Goal: Task Accomplishment & Management: Manage account settings

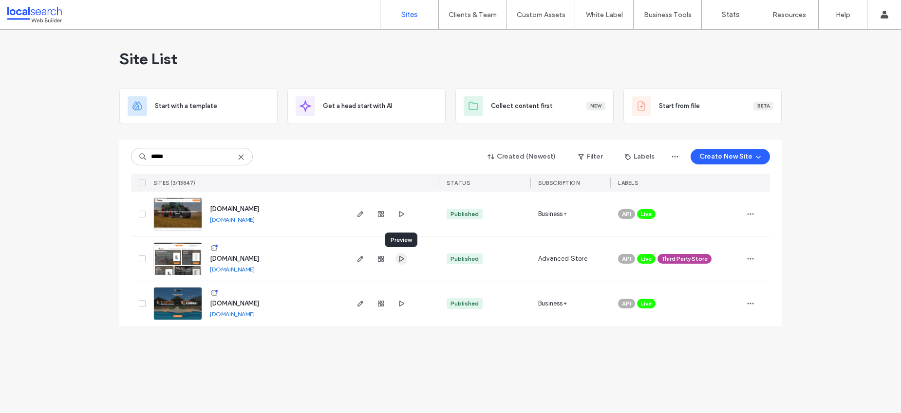
type input "*****"
drag, startPoint x: 399, startPoint y: 259, endPoint x: 321, endPoint y: 272, distance: 79.0
click at [221, 257] on span "[DOMAIN_NAME]" at bounding box center [234, 258] width 49 height 7
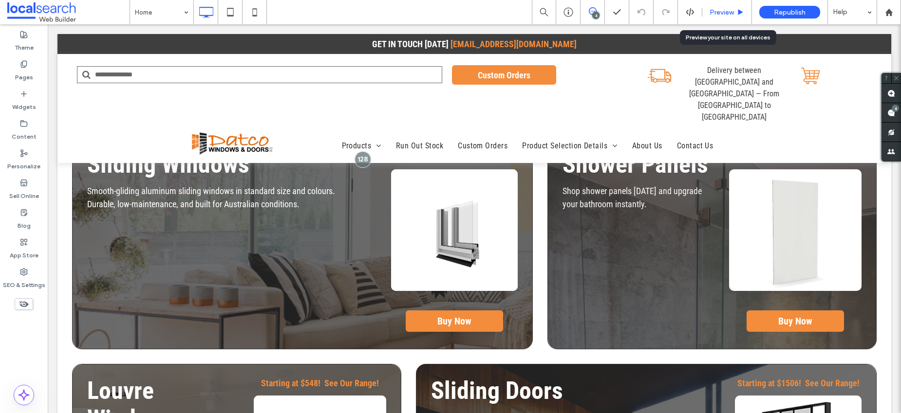
click at [738, 9] on icon at bounding box center [740, 12] width 7 height 7
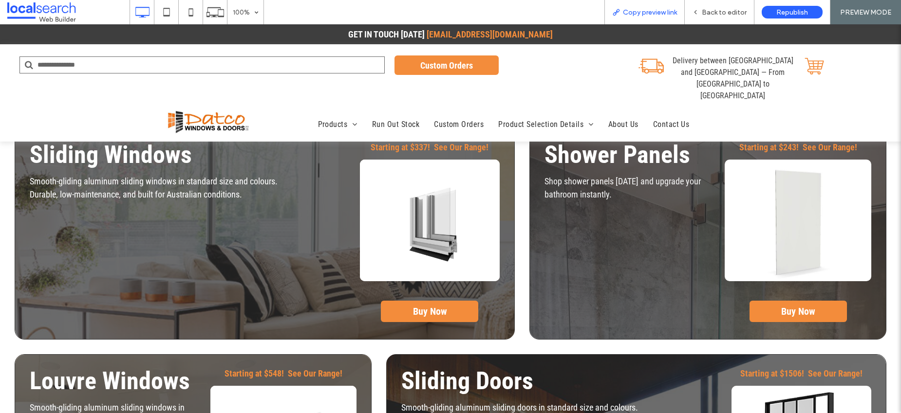
click at [640, 13] on span "Copy preview link" at bounding box center [650, 12] width 54 height 8
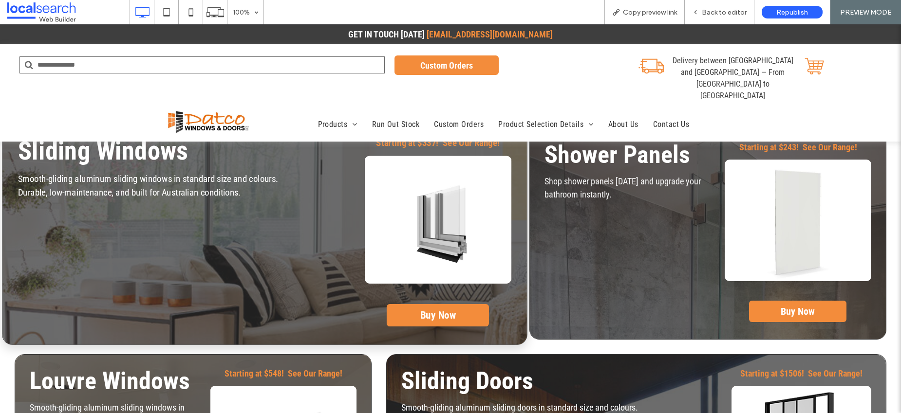
click at [282, 169] on div "Sliding Windows Smooth-gliding aluminum sliding windows in standard size and co…" at bounding box center [182, 234] width 329 height 206
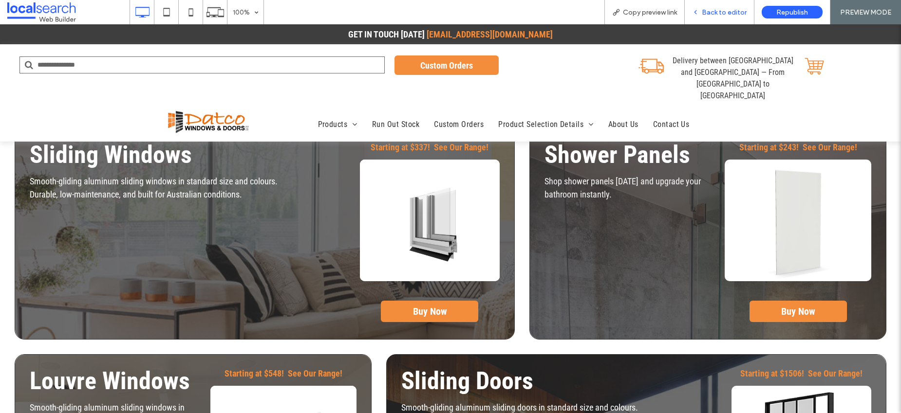
click at [702, 12] on div "Back to editor" at bounding box center [719, 12] width 69 height 8
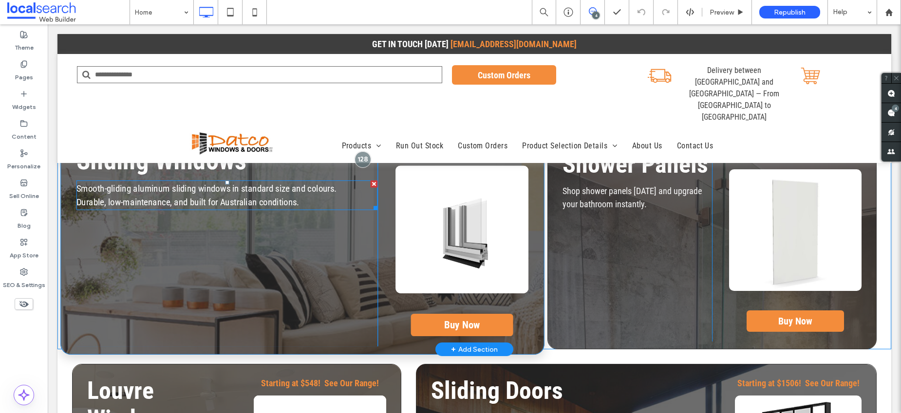
click at [213, 198] on p "Durable, low-maintenance, and built for Australian conditions." at bounding box center [226, 202] width 301 height 14
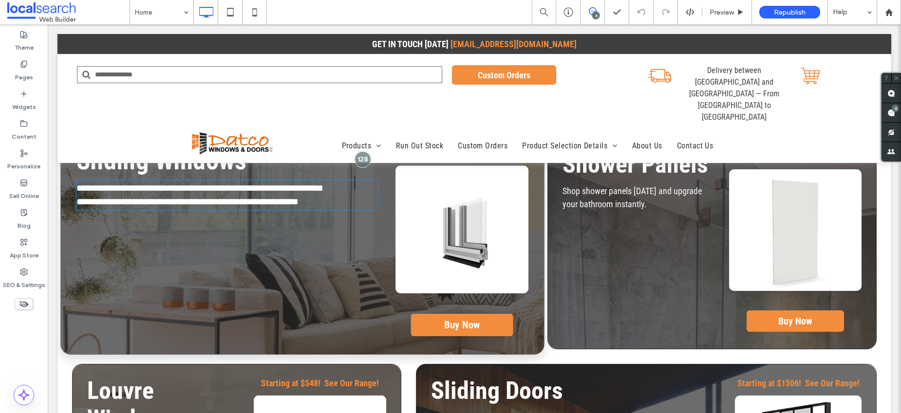
type input "**********"
type input "**"
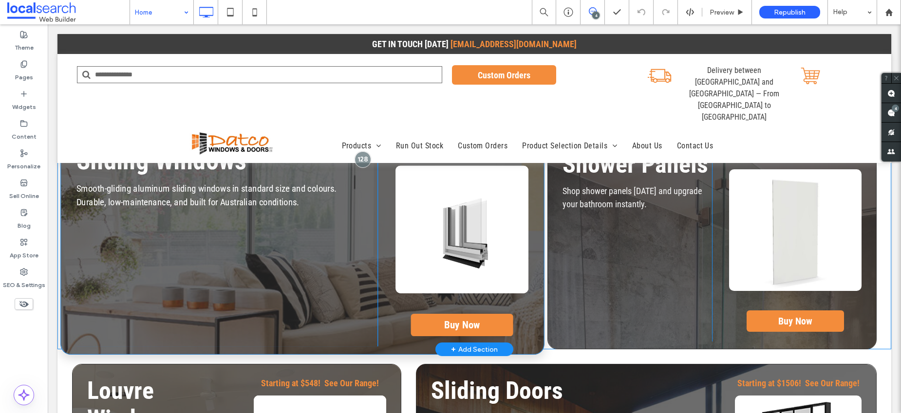
click at [188, 10] on div "Home" at bounding box center [161, 12] width 63 height 24
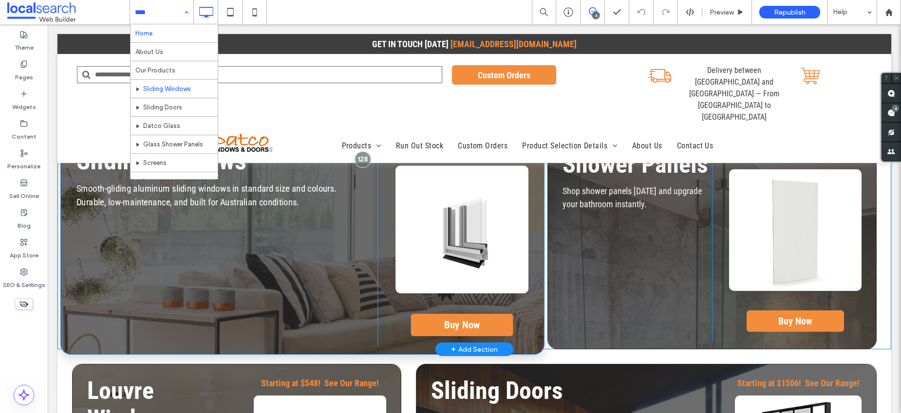
scroll to position [2, 0]
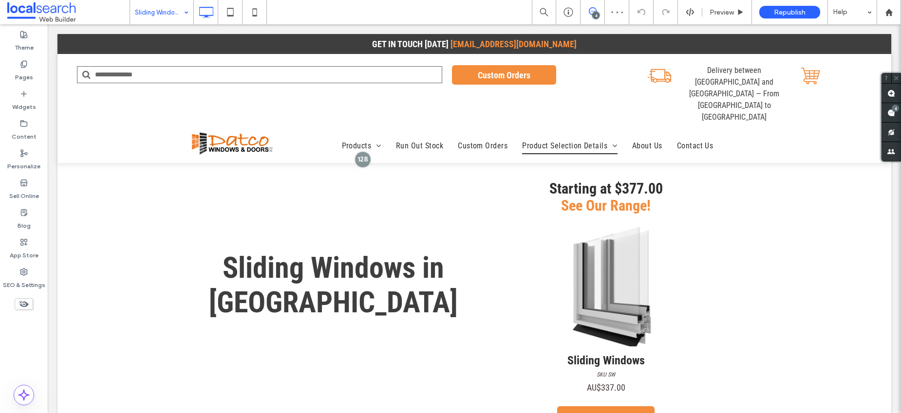
scroll to position [30, 0]
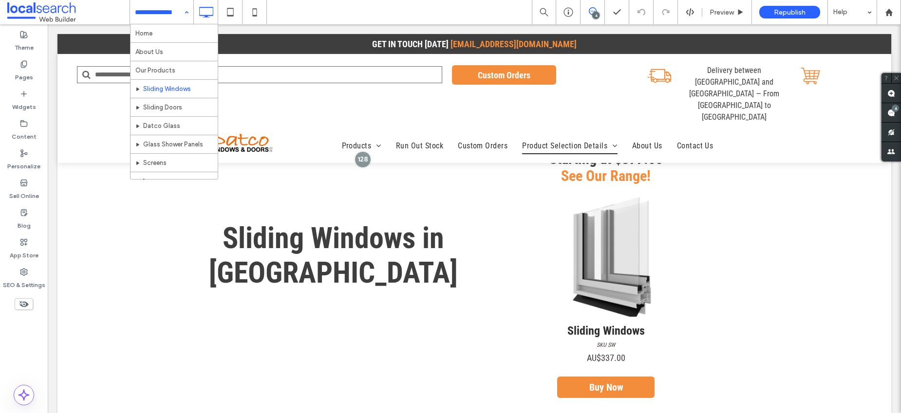
click at [181, 12] on div "Home About Us Our Products Sliding Windows Sliding Doors Datco Glass Glass Show…" at bounding box center [161, 12] width 63 height 24
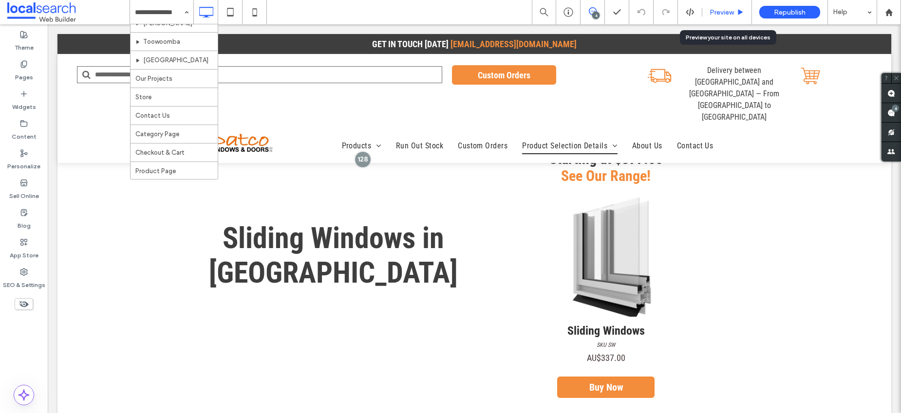
click at [722, 10] on span "Preview" at bounding box center [722, 12] width 24 height 8
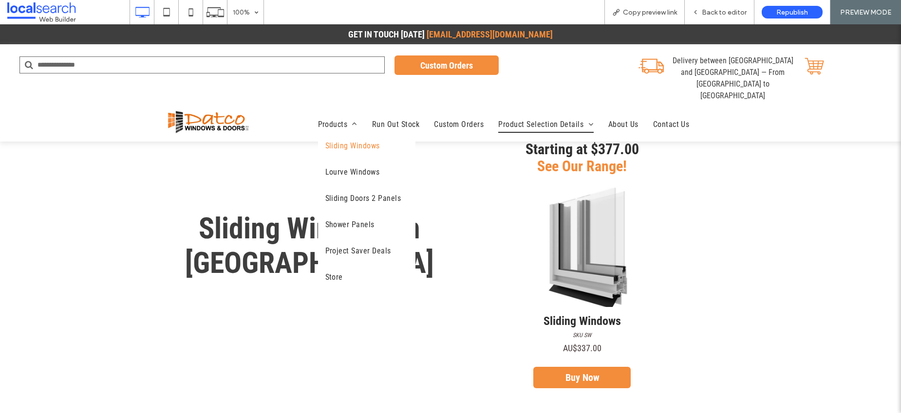
click at [347, 140] on span "Sliding Windows" at bounding box center [352, 146] width 55 height 12
click at [341, 140] on span "Sliding Windows" at bounding box center [352, 146] width 55 height 12
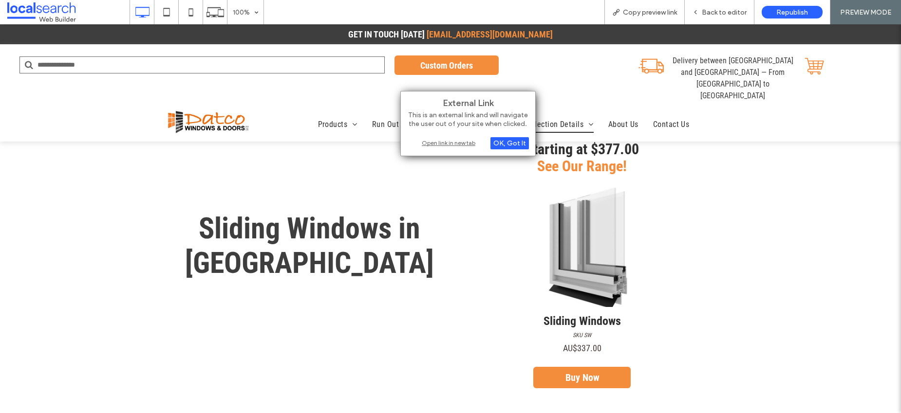
click at [522, 150] on div "External Link This is an external link and will navigate the user out of your s…" at bounding box center [467, 123] width 135 height 65
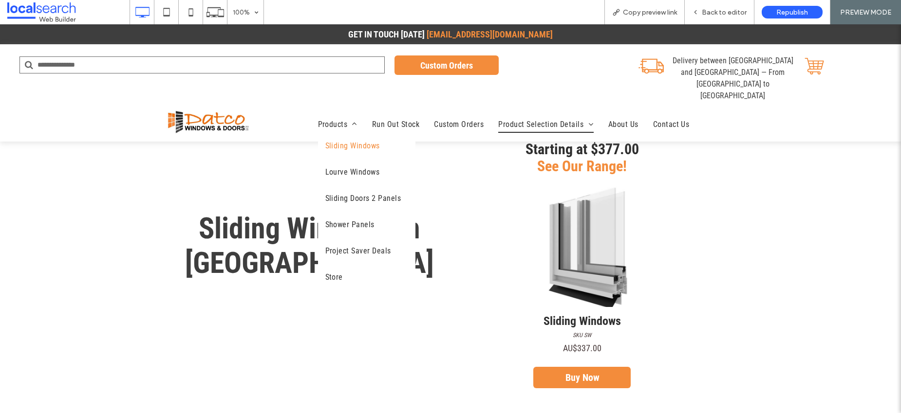
click at [338, 140] on span "Sliding Windows" at bounding box center [352, 146] width 55 height 12
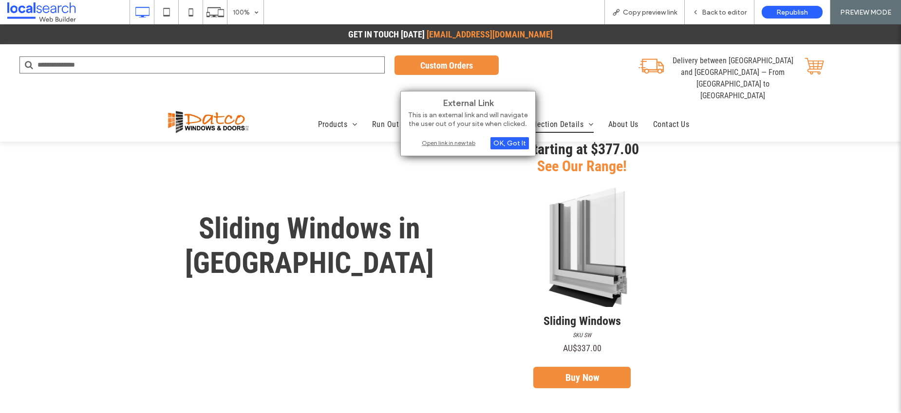
click at [441, 143] on div "Open link in new tab" at bounding box center [468, 143] width 122 height 10
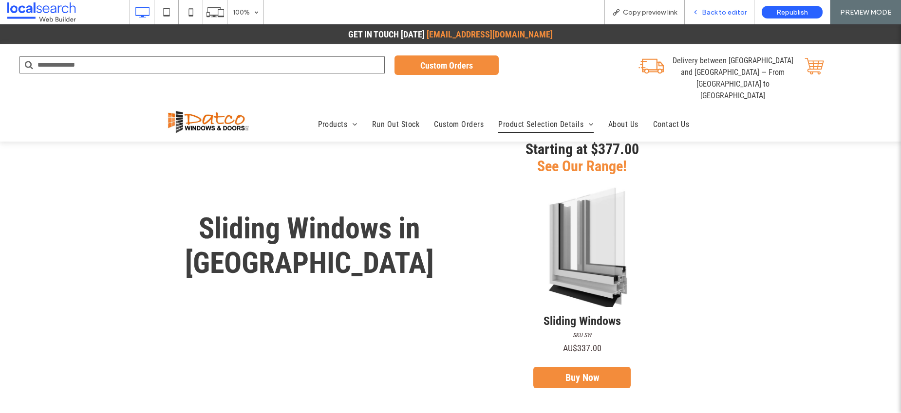
click at [734, 11] on span "Back to editor" at bounding box center [724, 12] width 45 height 8
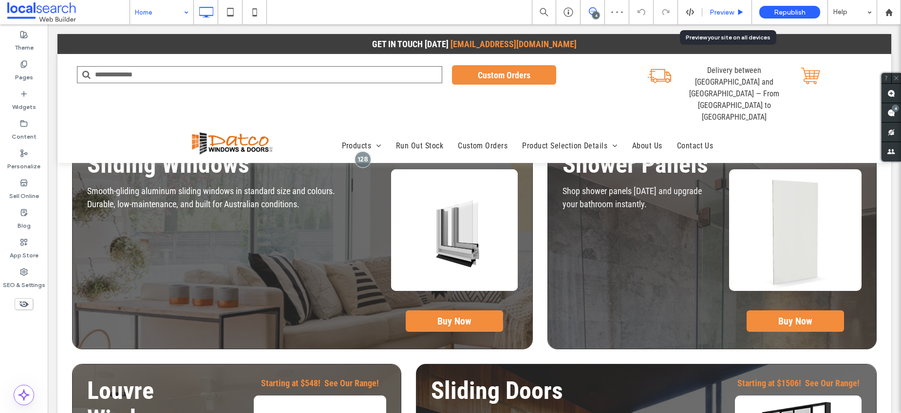
click at [720, 13] on span "Preview" at bounding box center [722, 12] width 24 height 8
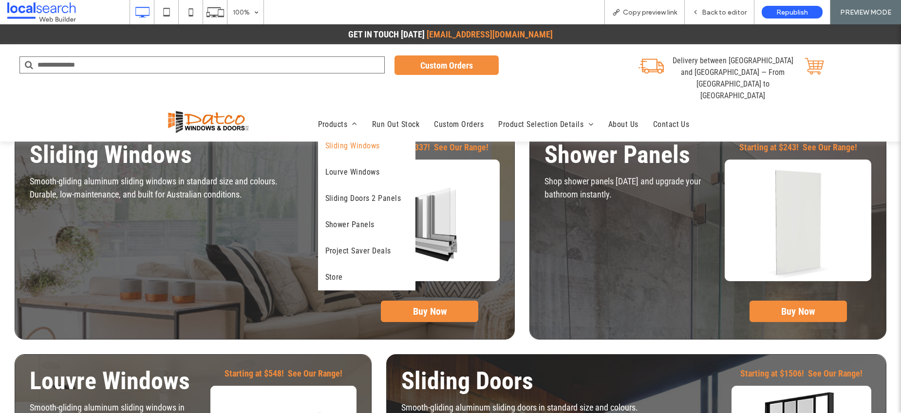
click at [346, 140] on span "Sliding Windows" at bounding box center [352, 146] width 55 height 12
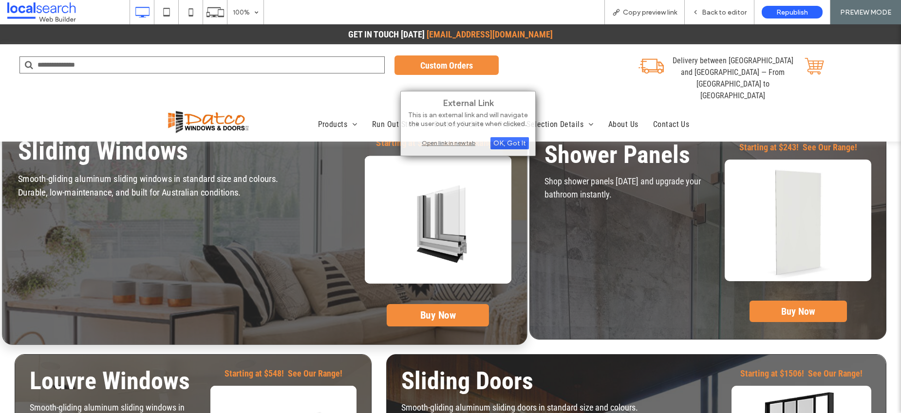
click at [266, 193] on p "Durable, low-maintenance, and built for Australian conditions." at bounding box center [182, 193] width 329 height 14
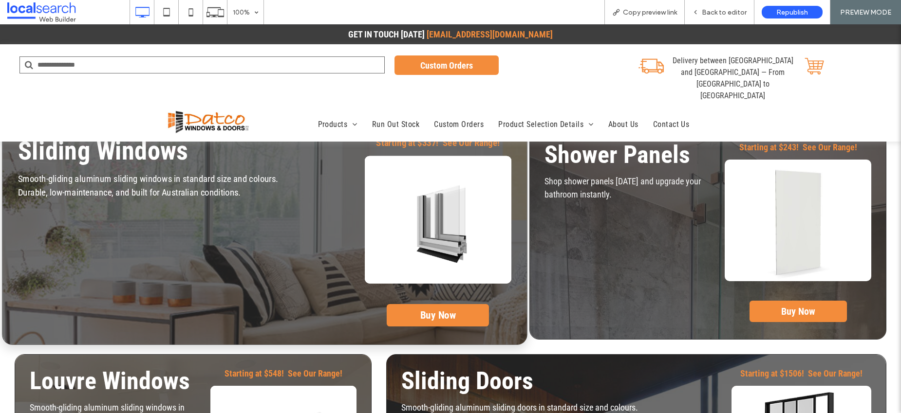
click at [252, 227] on div "Sliding Windows Smooth-gliding aluminum sliding windows in standard size and co…" at bounding box center [182, 234] width 329 height 206
click at [430, 321] on span "Buy Now" at bounding box center [438, 315] width 56 height 22
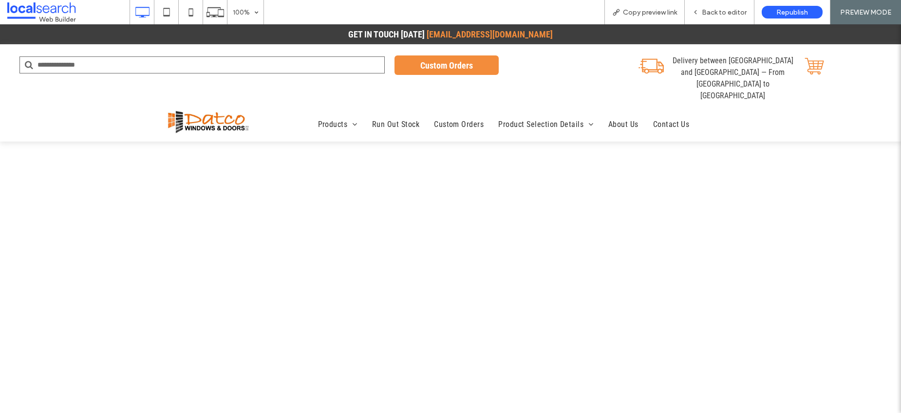
select select "**********"
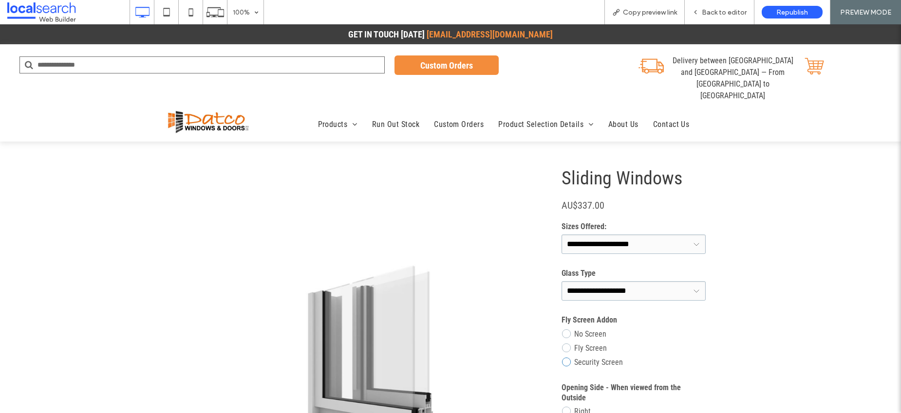
scroll to position [21, 0]
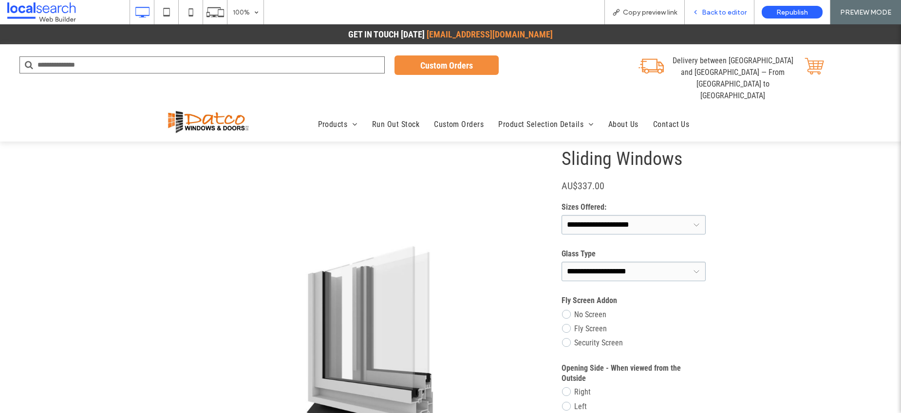
click at [713, 13] on span "Back to editor" at bounding box center [724, 12] width 45 height 8
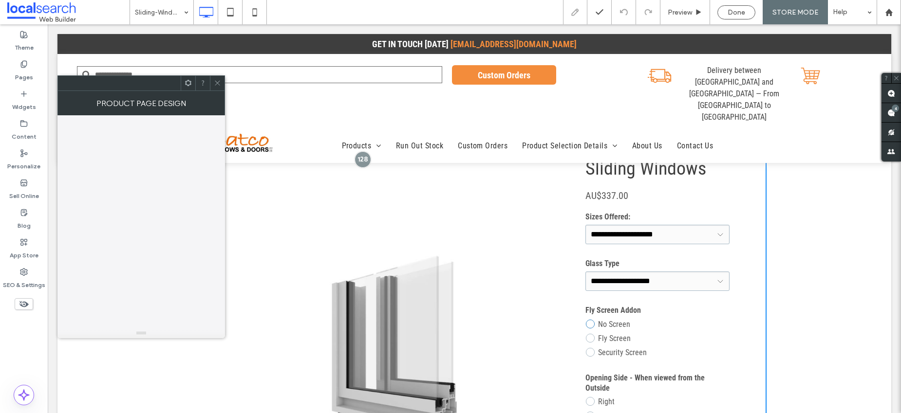
click at [598, 323] on label "No Screen" at bounding box center [614, 324] width 32 height 9
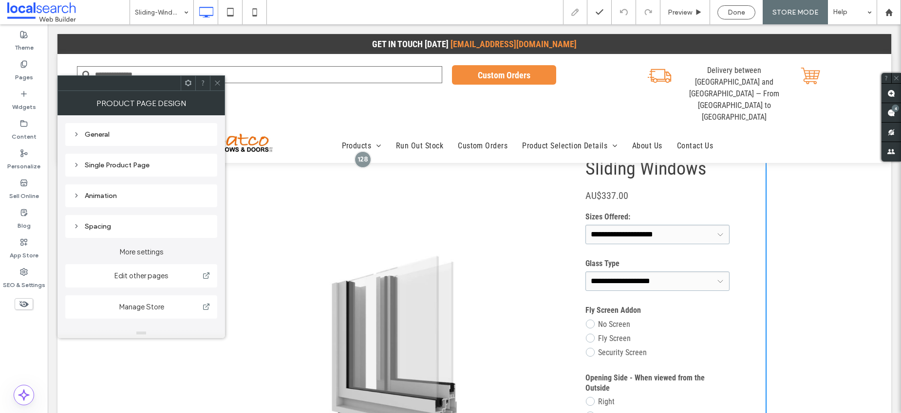
click at [81, 162] on div "Single Product Page" at bounding box center [141, 165] width 136 height 8
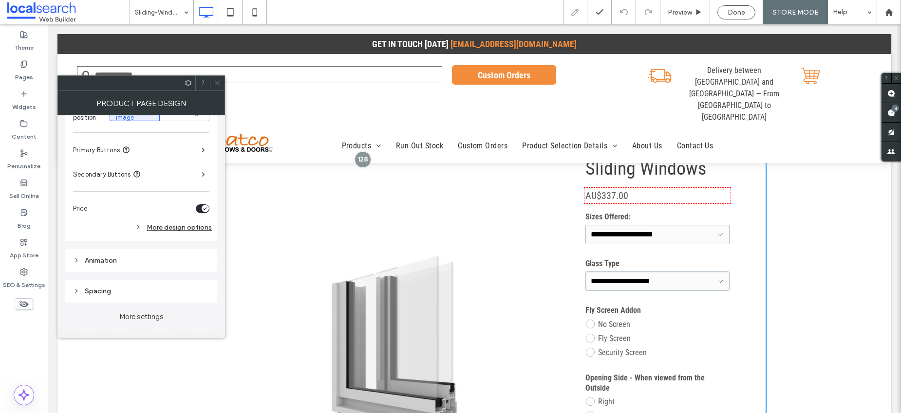
scroll to position [277, 0]
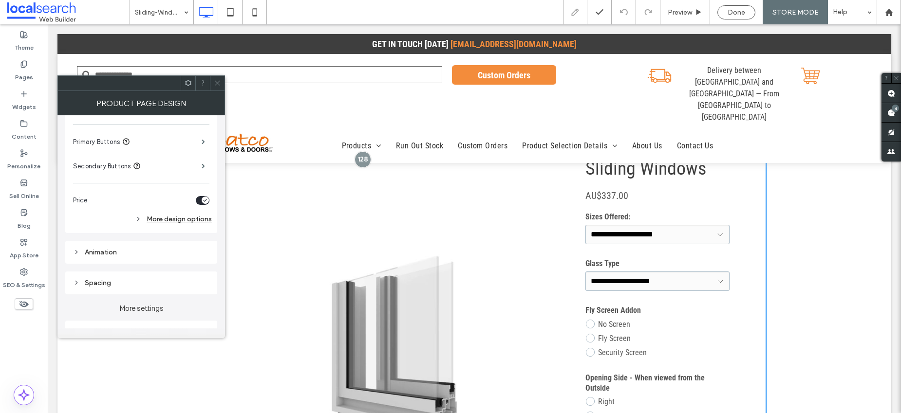
click at [162, 221] on div "More design options" at bounding box center [142, 219] width 139 height 13
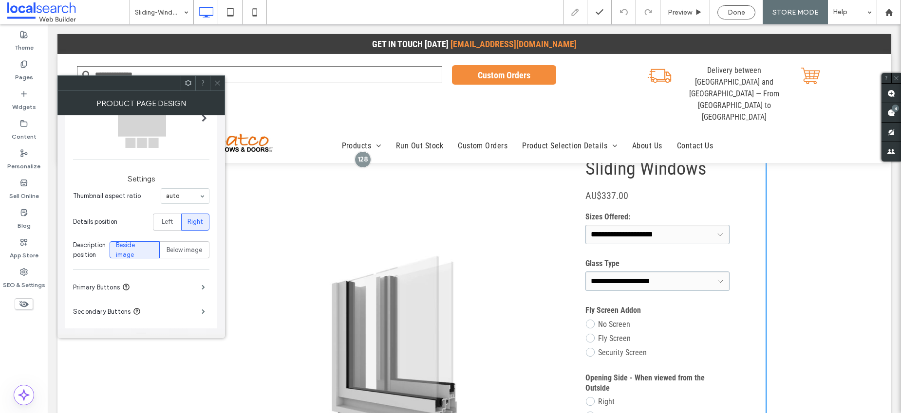
scroll to position [157, 0]
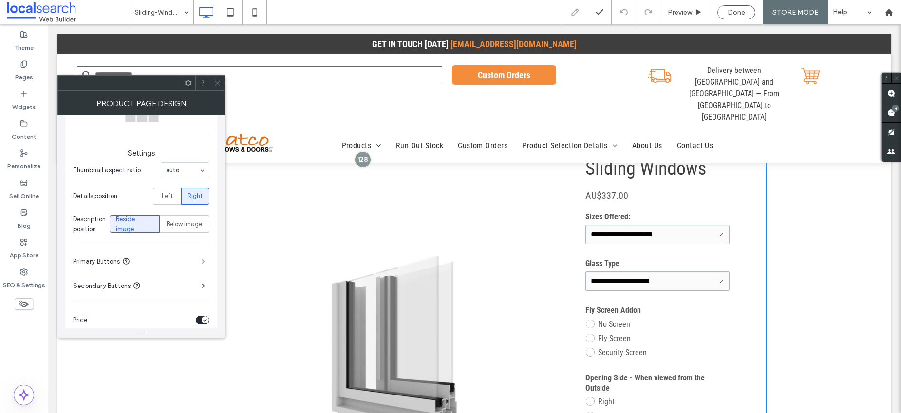
click at [202, 259] on span at bounding box center [203, 261] width 3 height 5
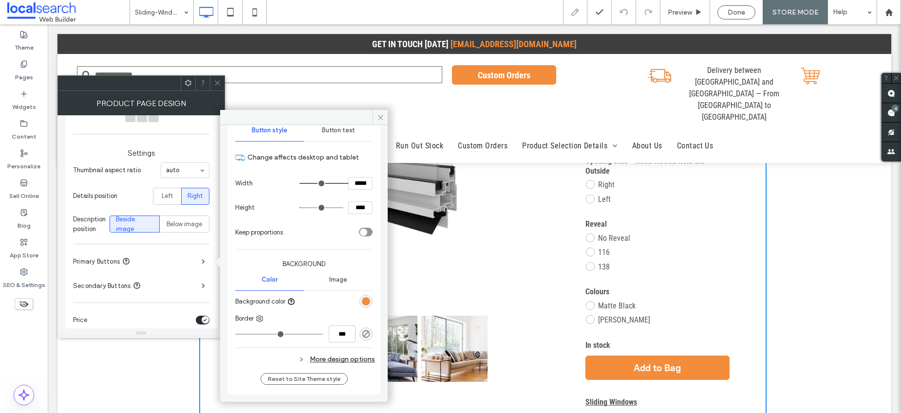
scroll to position [240, 0]
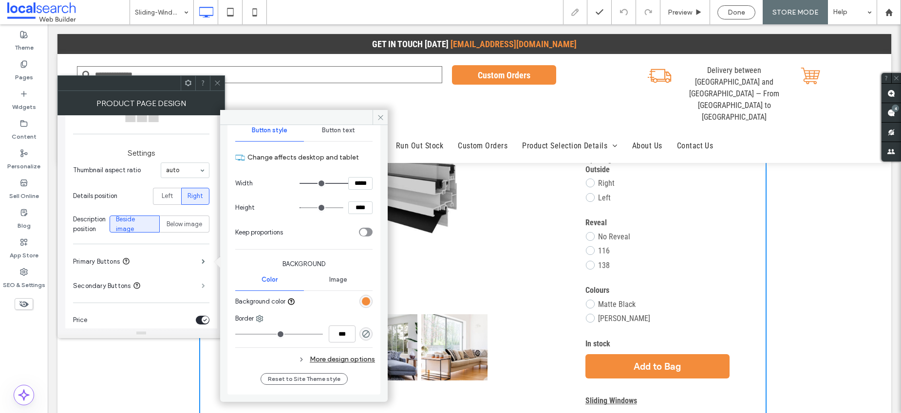
click at [203, 284] on span at bounding box center [203, 285] width 3 height 5
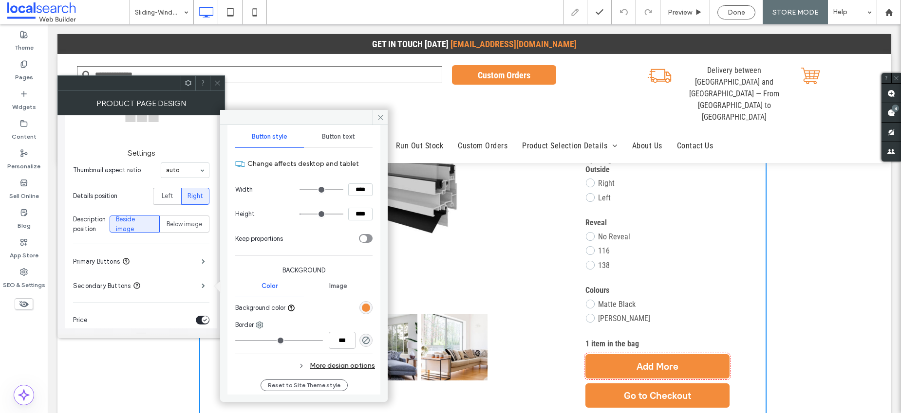
scroll to position [43, 0]
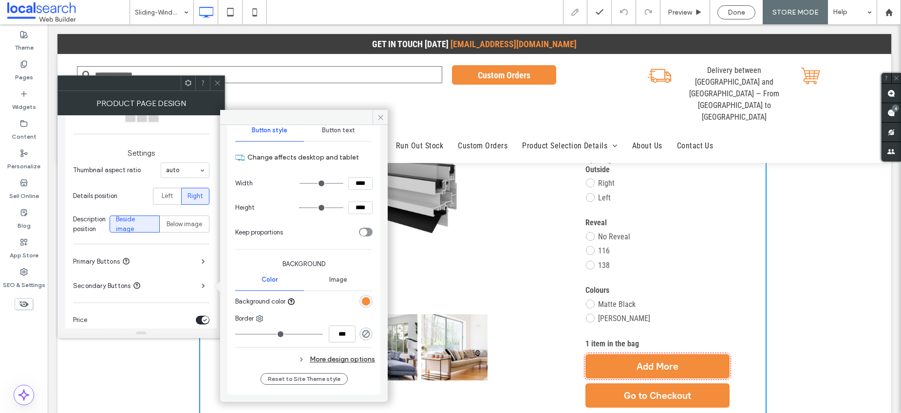
click at [329, 363] on div "More design options" at bounding box center [305, 359] width 140 height 13
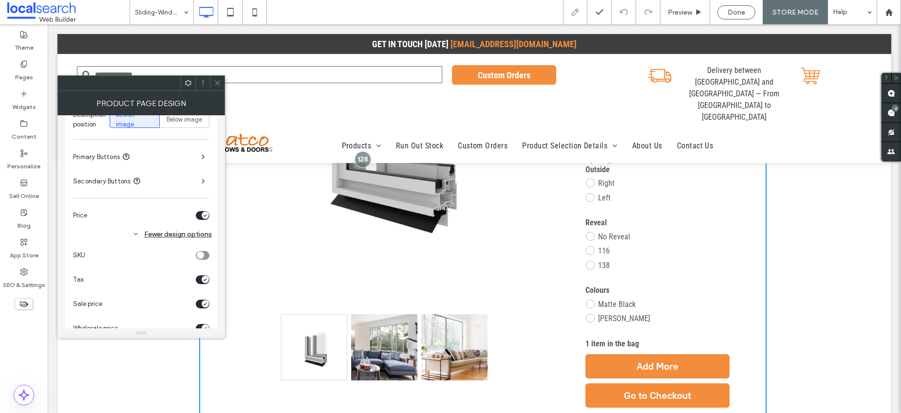
scroll to position [254, 0]
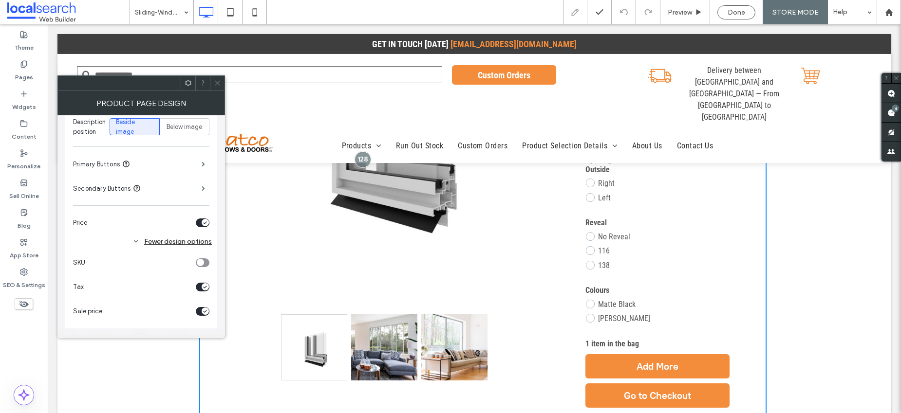
click at [149, 241] on div "Fewer design options" at bounding box center [142, 241] width 139 height 13
click at [152, 241] on div "More design options" at bounding box center [142, 241] width 139 height 13
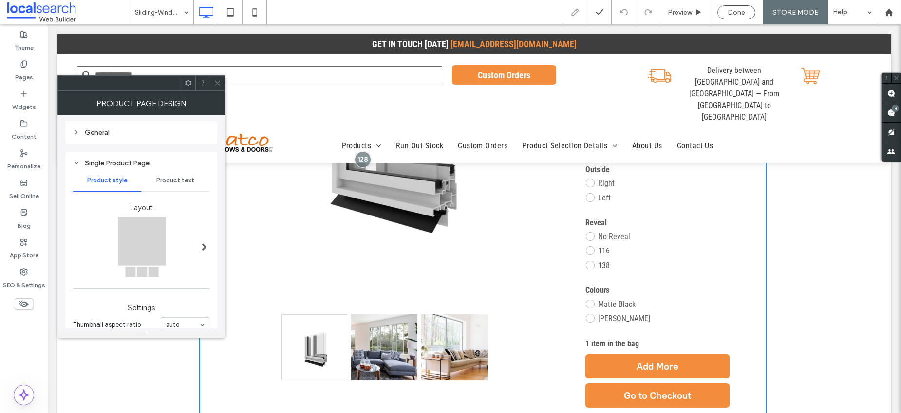
scroll to position [0, 0]
click at [169, 180] on span "Product text" at bounding box center [175, 183] width 38 height 8
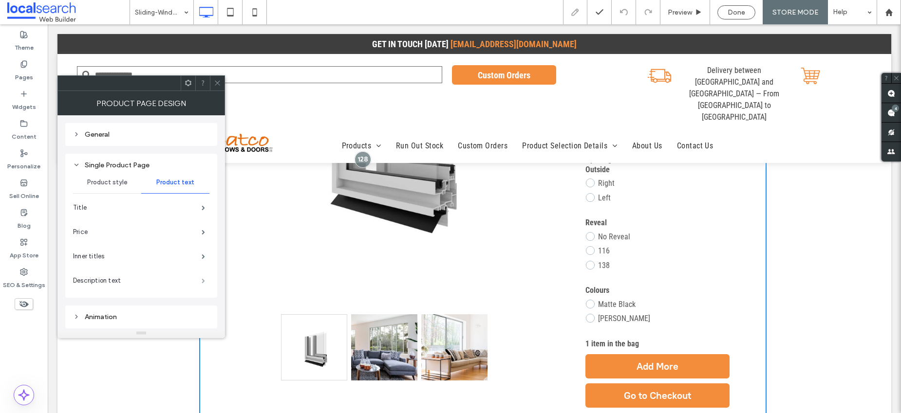
click at [202, 280] on span at bounding box center [203, 281] width 3 height 5
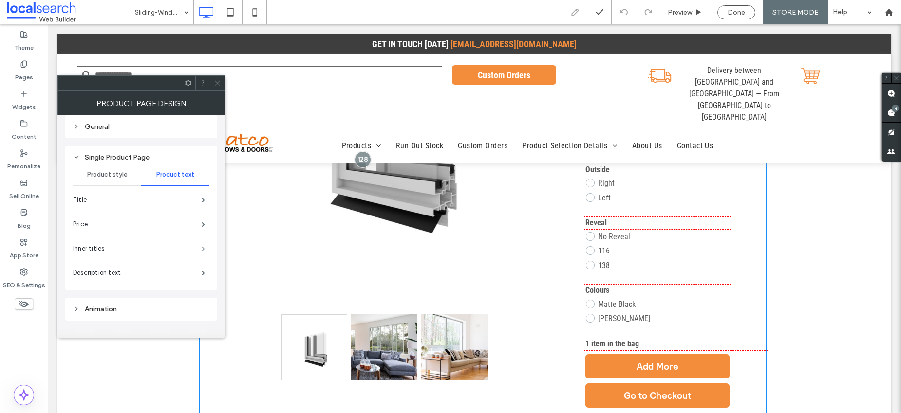
click at [202, 247] on span at bounding box center [203, 248] width 3 height 5
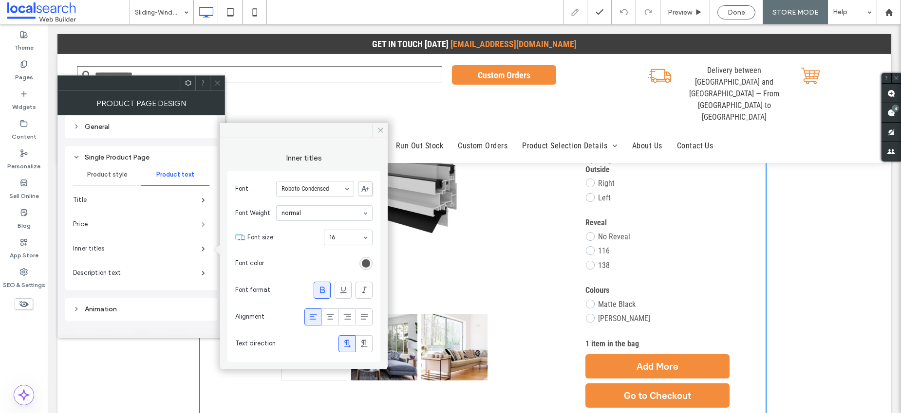
click at [203, 224] on span at bounding box center [203, 224] width 3 height 5
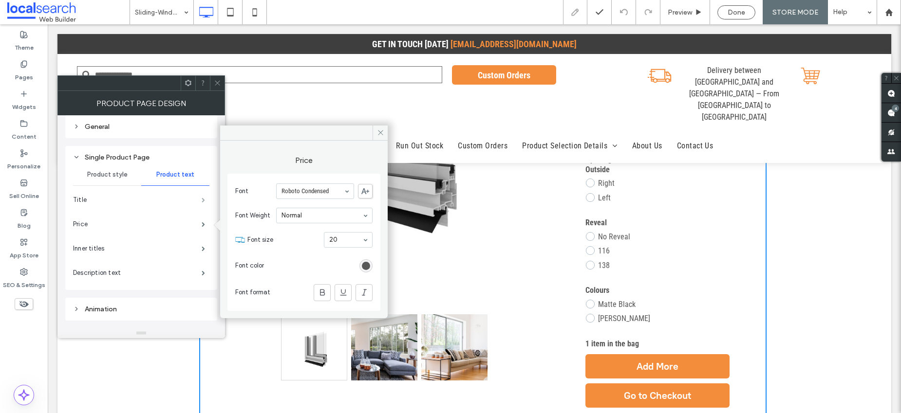
click at [204, 199] on span at bounding box center [203, 200] width 3 height 5
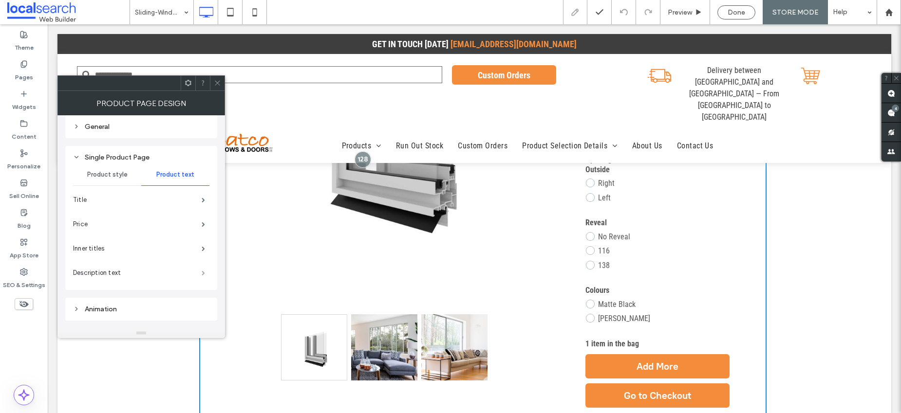
scroll to position [10, 0]
click at [202, 269] on span at bounding box center [203, 271] width 3 height 5
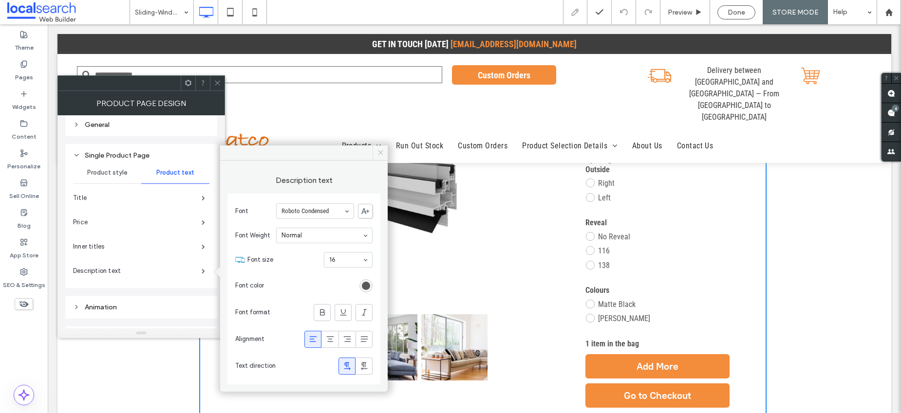
click at [381, 150] on icon at bounding box center [380, 152] width 7 height 7
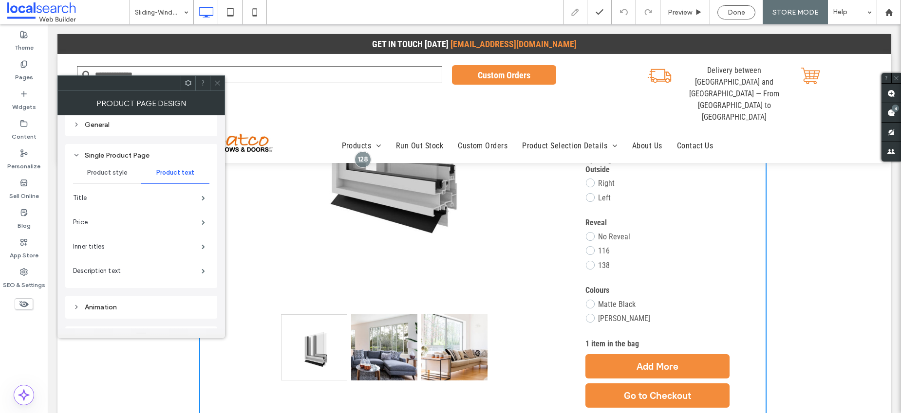
click at [219, 82] on icon at bounding box center [217, 82] width 7 height 7
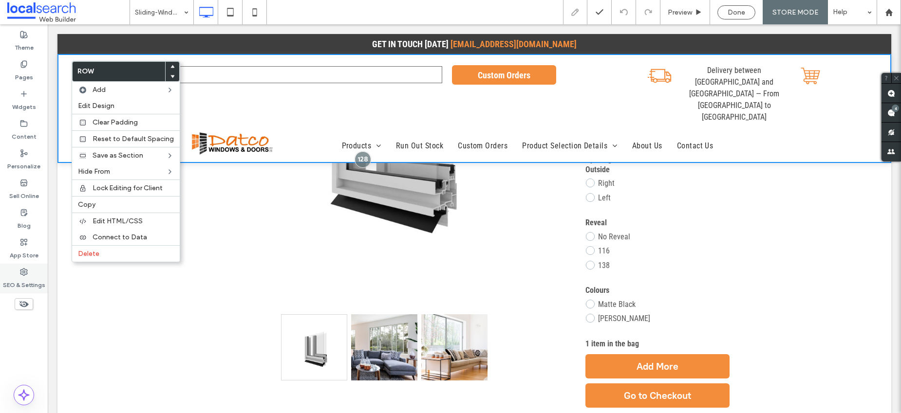
click at [18, 273] on div "SEO & Settings" at bounding box center [24, 279] width 48 height 30
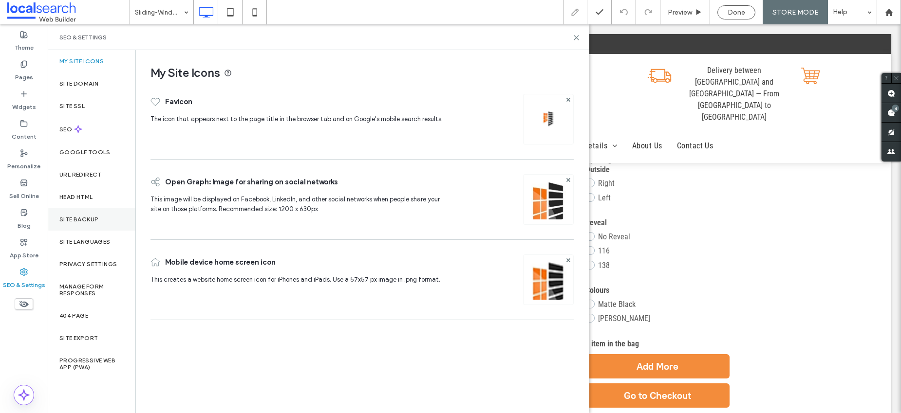
click at [78, 215] on div "Site Backup" at bounding box center [92, 219] width 88 height 22
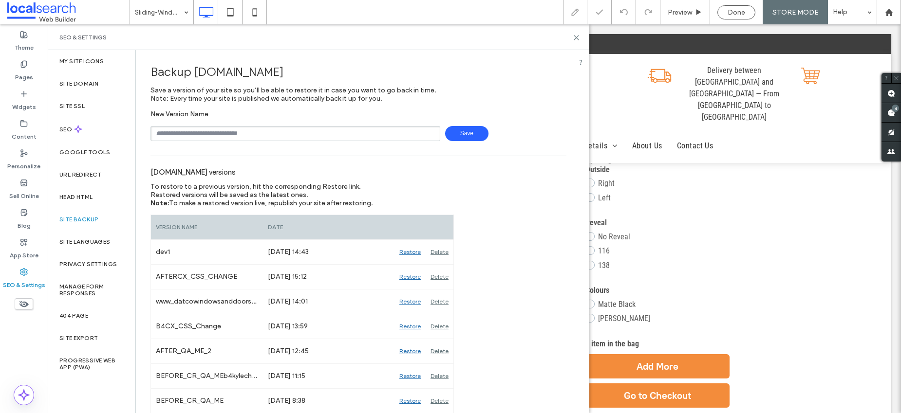
click at [199, 134] on input "text" at bounding box center [295, 133] width 290 height 15
type input "**********"
click at [461, 129] on span "Save" at bounding box center [466, 133] width 43 height 15
click at [579, 38] on icon at bounding box center [576, 37] width 7 height 7
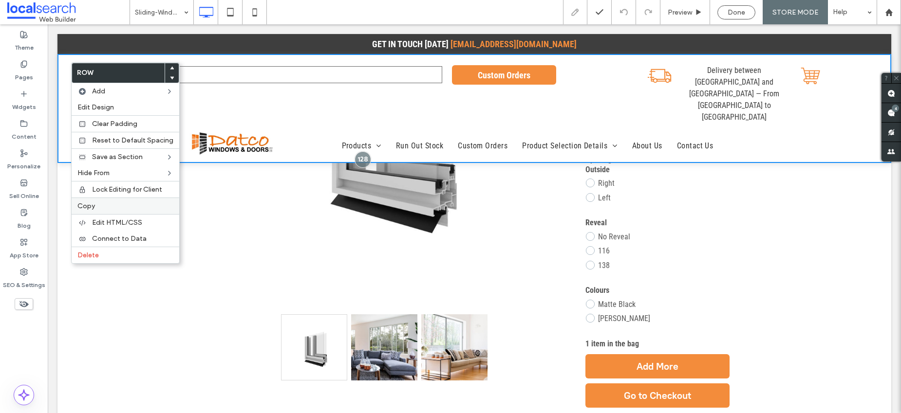
click at [94, 207] on span "Copy" at bounding box center [86, 206] width 18 height 8
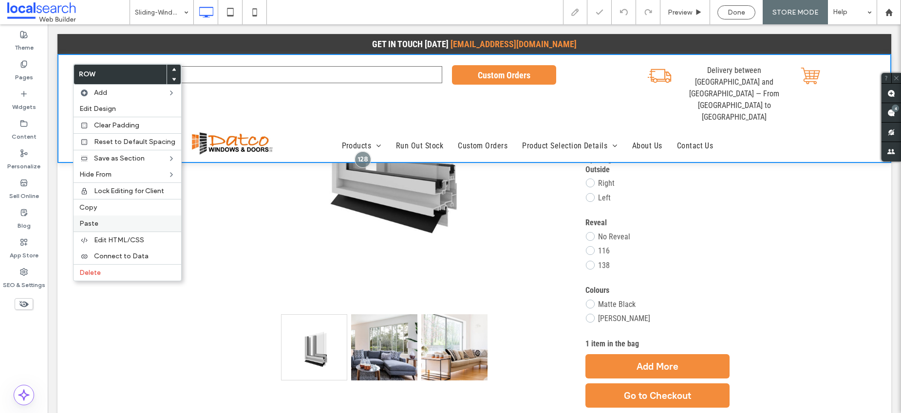
click at [93, 224] on span "Paste" at bounding box center [88, 224] width 19 height 8
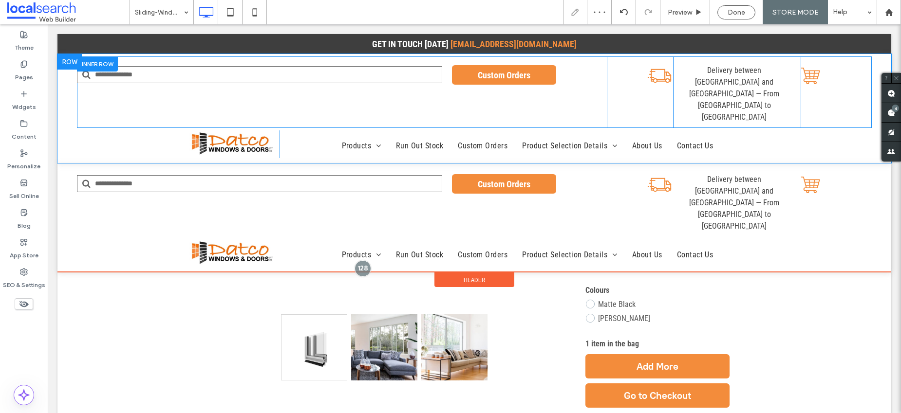
scroll to position [317, 0]
click at [94, 128] on div at bounding box center [97, 135] width 41 height 15
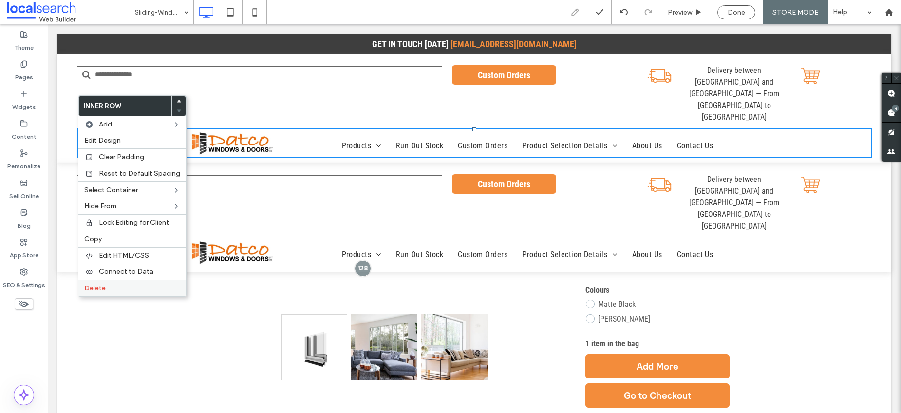
click at [95, 285] on span "Delete" at bounding box center [94, 288] width 21 height 8
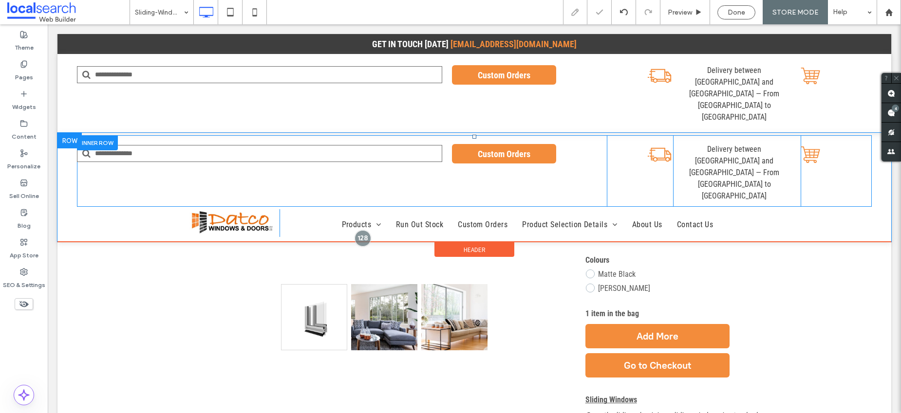
scroll to position [286, 0]
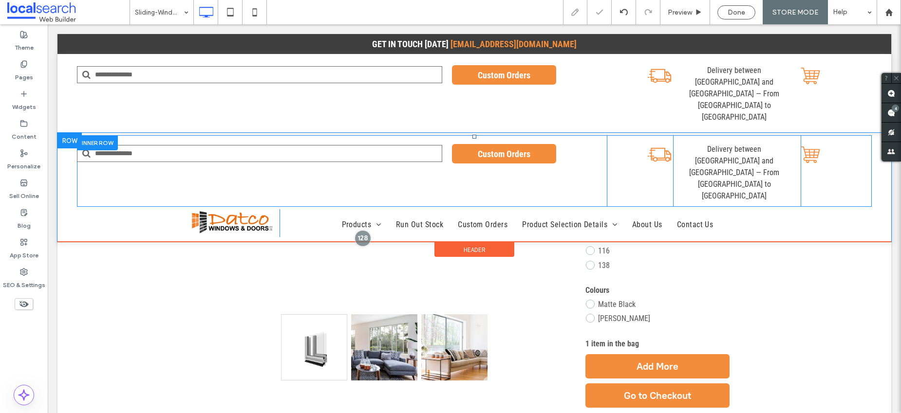
click at [102, 135] on div at bounding box center [97, 142] width 41 height 15
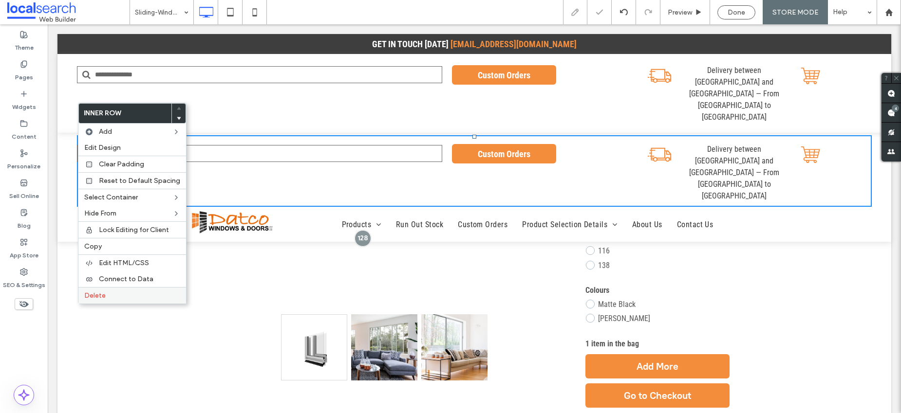
click at [93, 297] on span "Delete" at bounding box center [94, 296] width 21 height 8
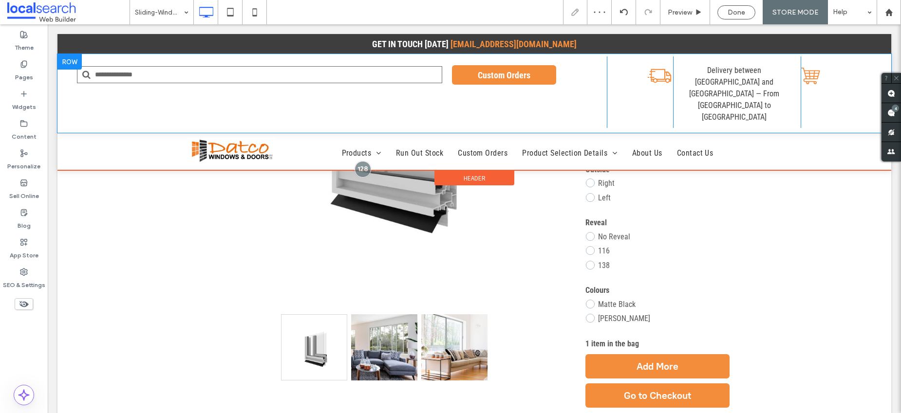
scroll to position [247, 0]
click at [72, 59] on div at bounding box center [69, 62] width 24 height 16
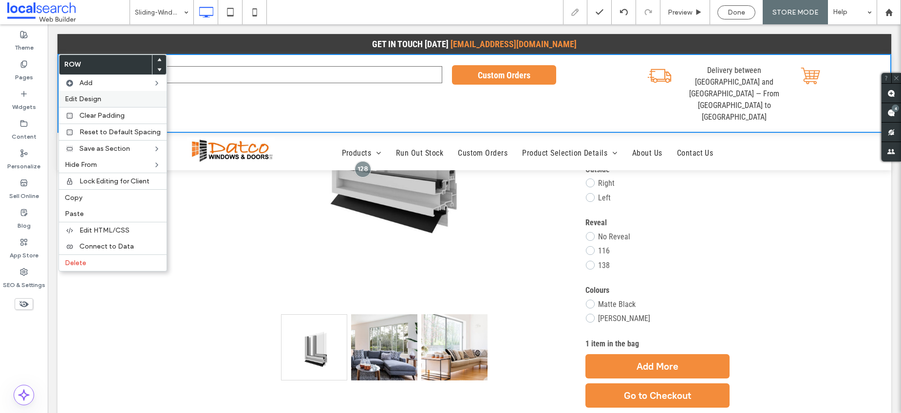
drag, startPoint x: 100, startPoint y: 96, endPoint x: 180, endPoint y: 69, distance: 84.4
click at [100, 96] on span "Edit Design" at bounding box center [83, 99] width 37 height 8
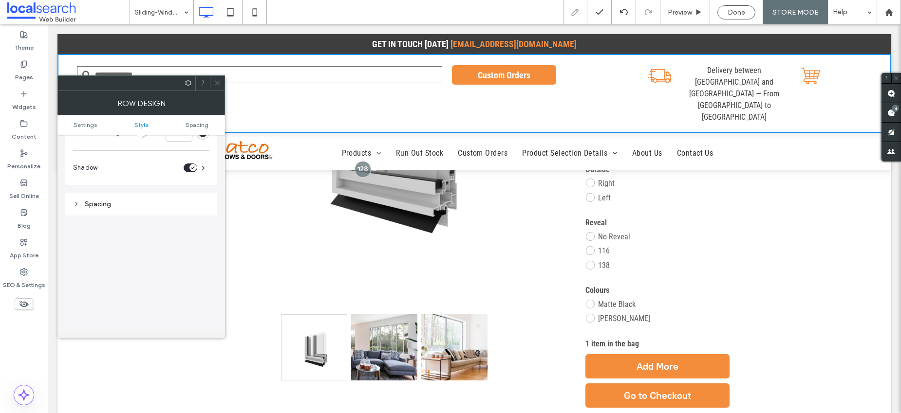
scroll to position [187, 0]
click at [192, 169] on div "toggle" at bounding box center [192, 168] width 7 height 7
click at [219, 80] on icon at bounding box center [217, 82] width 7 height 7
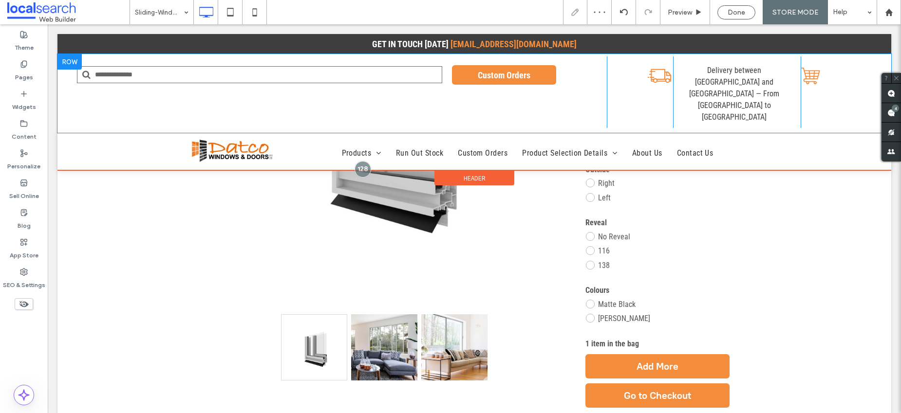
click at [64, 60] on div at bounding box center [69, 62] width 24 height 16
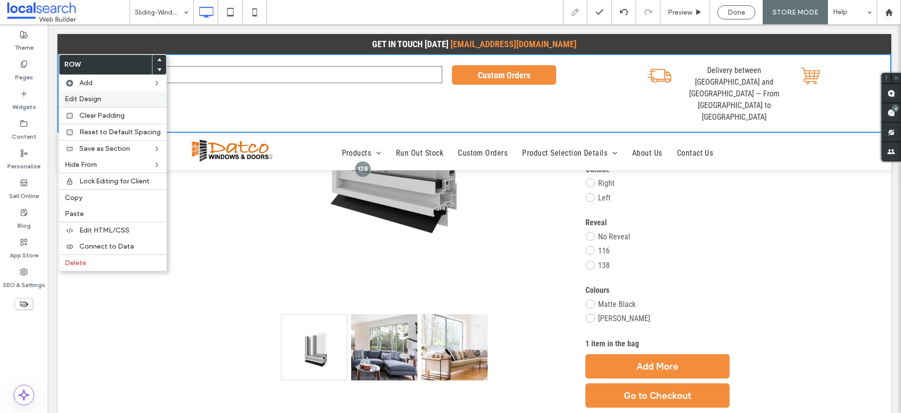
click at [81, 96] on span "Edit Design" at bounding box center [83, 99] width 37 height 8
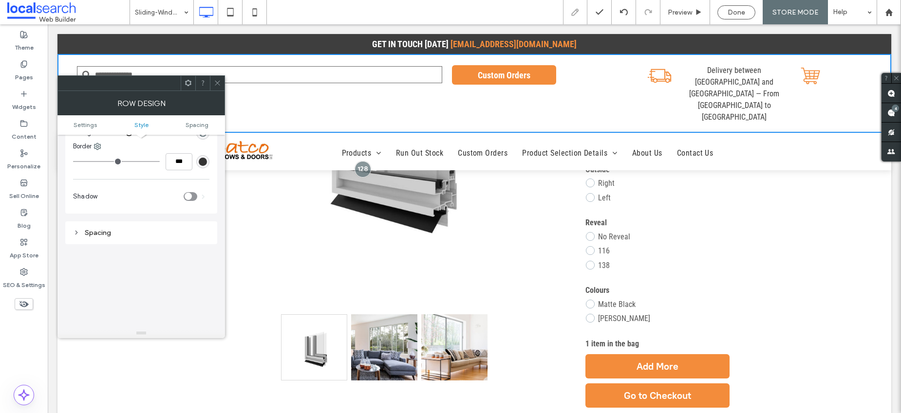
scroll to position [158, 0]
click at [80, 123] on span "Settings" at bounding box center [85, 124] width 23 height 7
click at [216, 85] on icon at bounding box center [217, 82] width 7 height 7
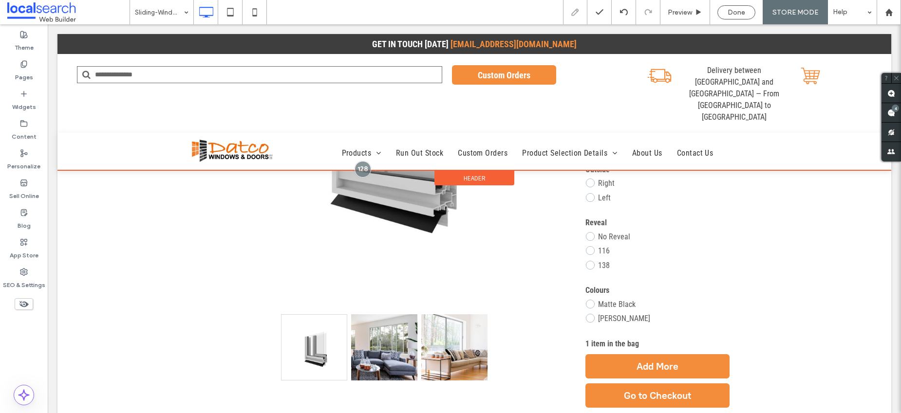
click at [479, 174] on span "Header" at bounding box center [475, 178] width 22 height 8
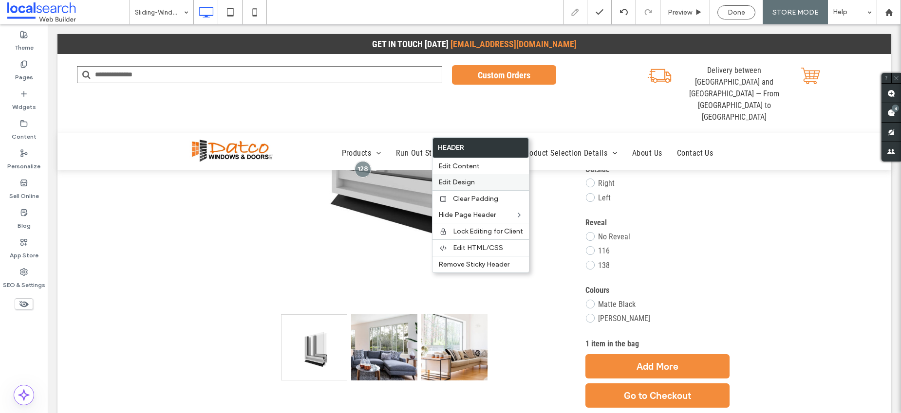
click at [469, 182] on span "Edit Design" at bounding box center [456, 182] width 37 height 8
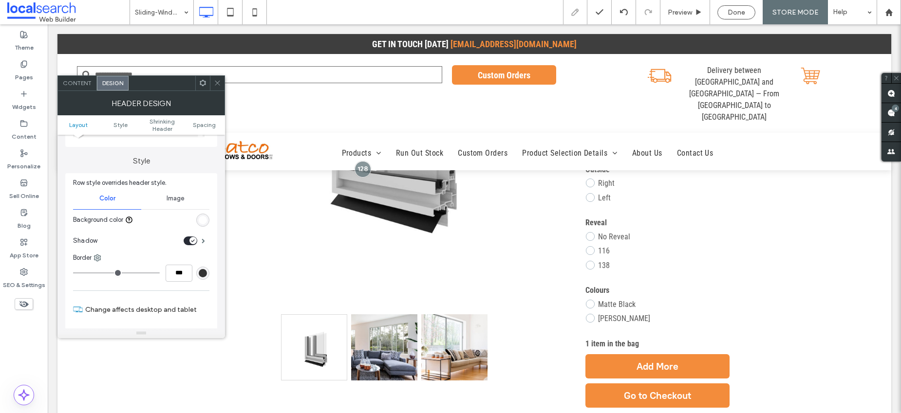
scroll to position [86, 0]
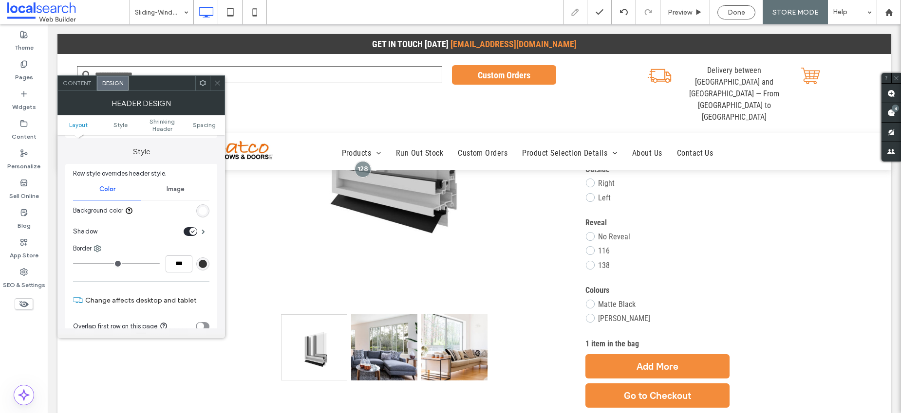
click at [163, 134] on ul "Layout Style Shrinking Header Spacing" at bounding box center [141, 124] width 168 height 19
click at [166, 123] on span "Shrinking Header" at bounding box center [162, 125] width 42 height 15
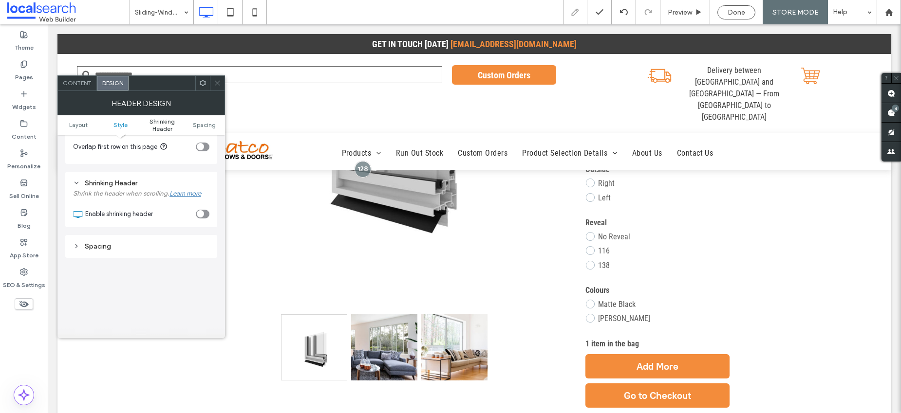
scroll to position [295, 0]
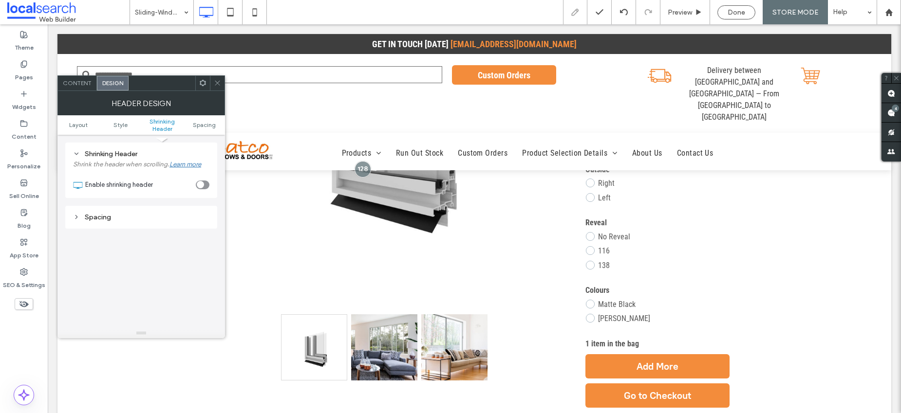
click at [204, 184] on div "toggle" at bounding box center [203, 185] width 14 height 9
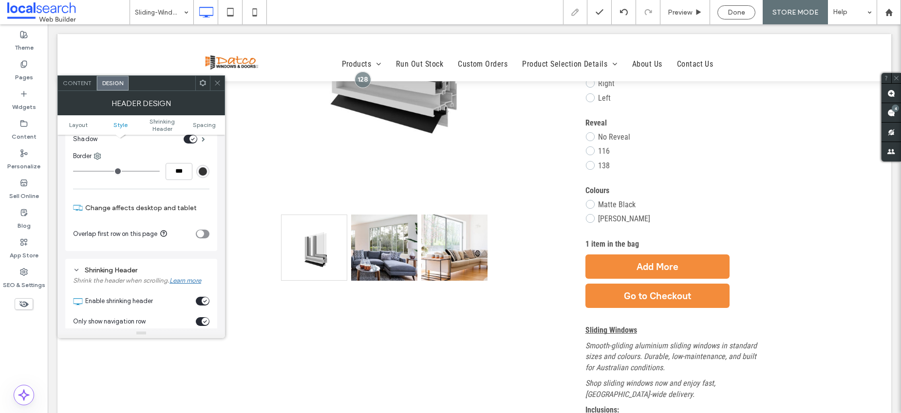
scroll to position [183, 0]
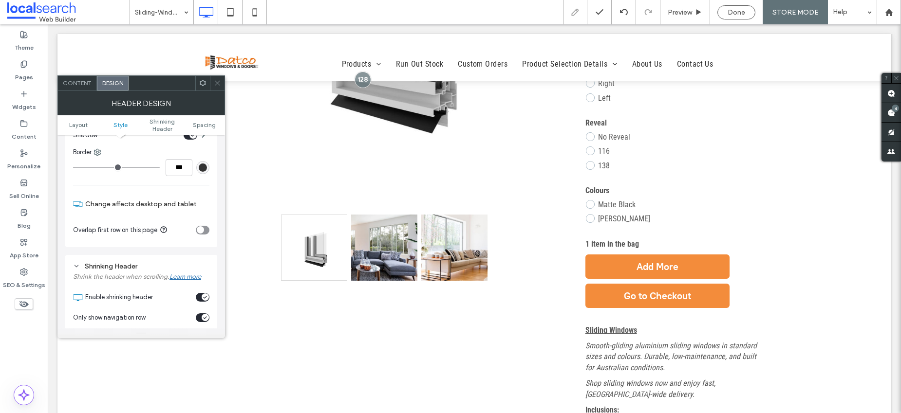
click at [218, 82] on use at bounding box center [217, 83] width 5 height 5
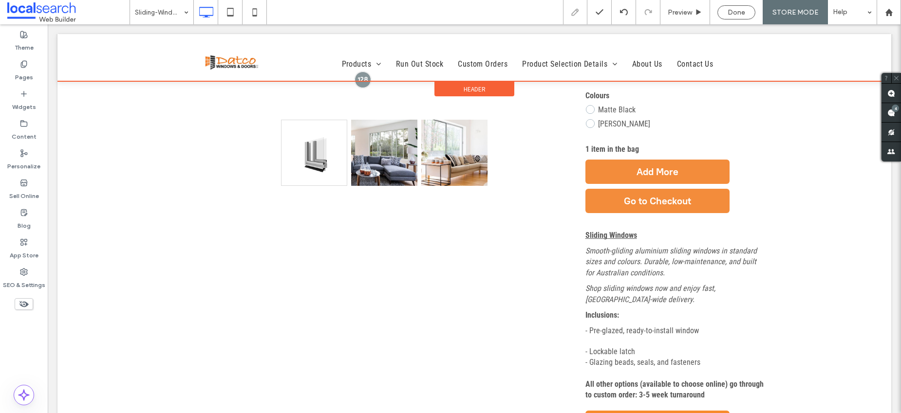
scroll to position [0, 0]
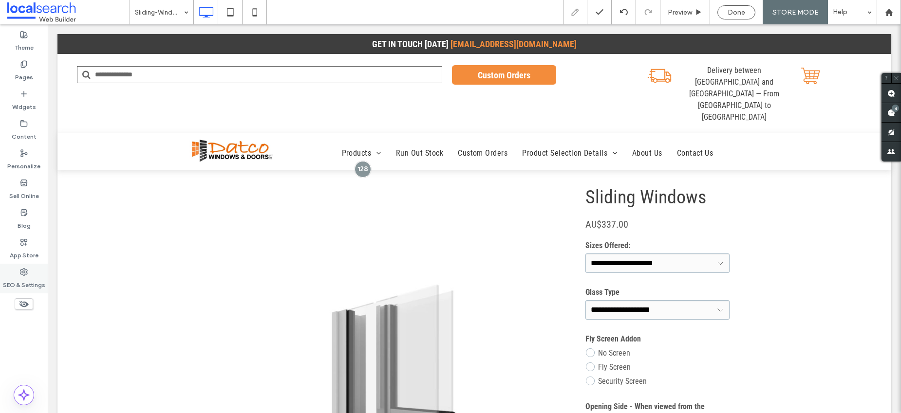
click at [24, 280] on label "SEO & Settings" at bounding box center [24, 283] width 42 height 14
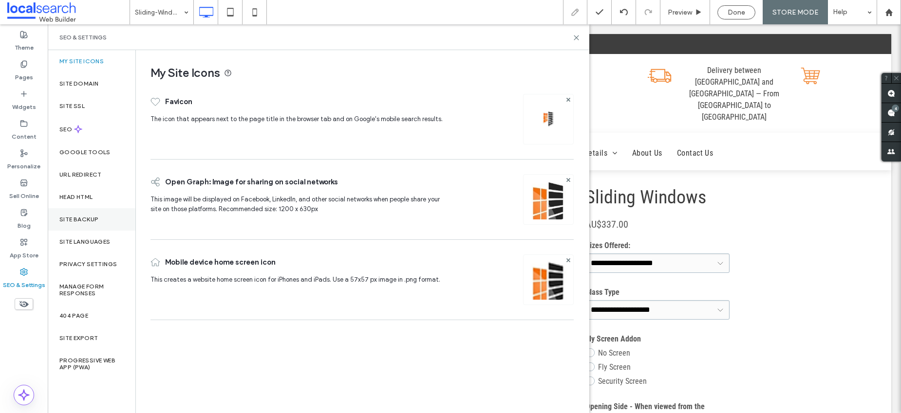
click at [76, 216] on label "Site Backup" at bounding box center [78, 219] width 39 height 7
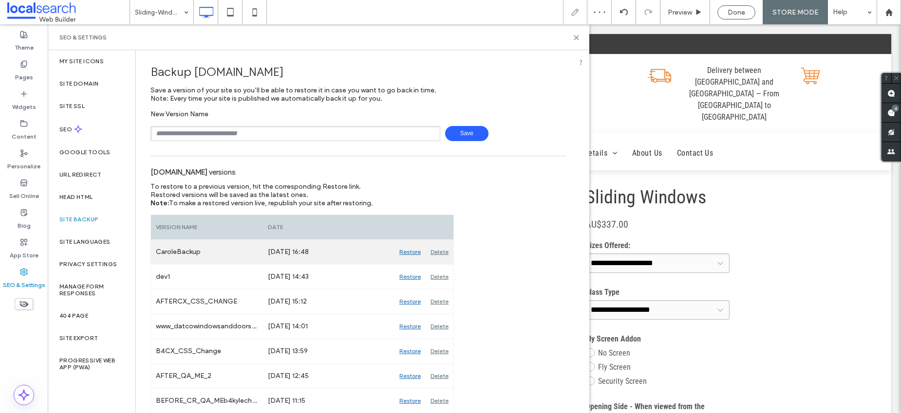
click at [409, 251] on div "Restore" at bounding box center [409, 252] width 31 height 24
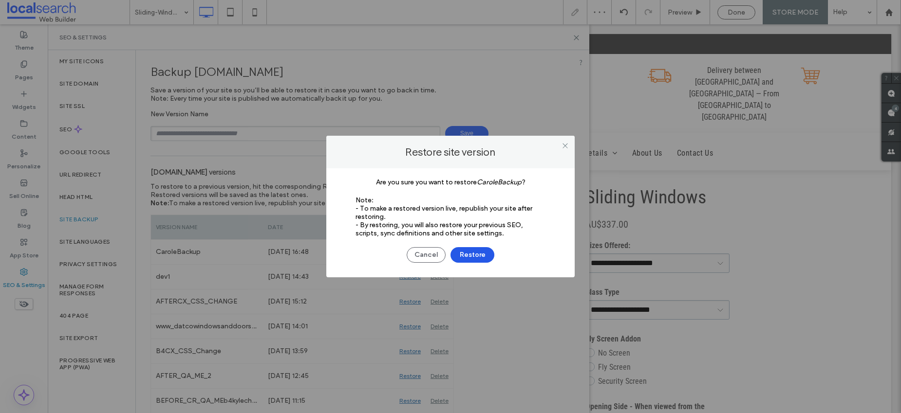
click at [478, 253] on button "Restore" at bounding box center [472, 255] width 44 height 16
